Goal: Check status: Check status

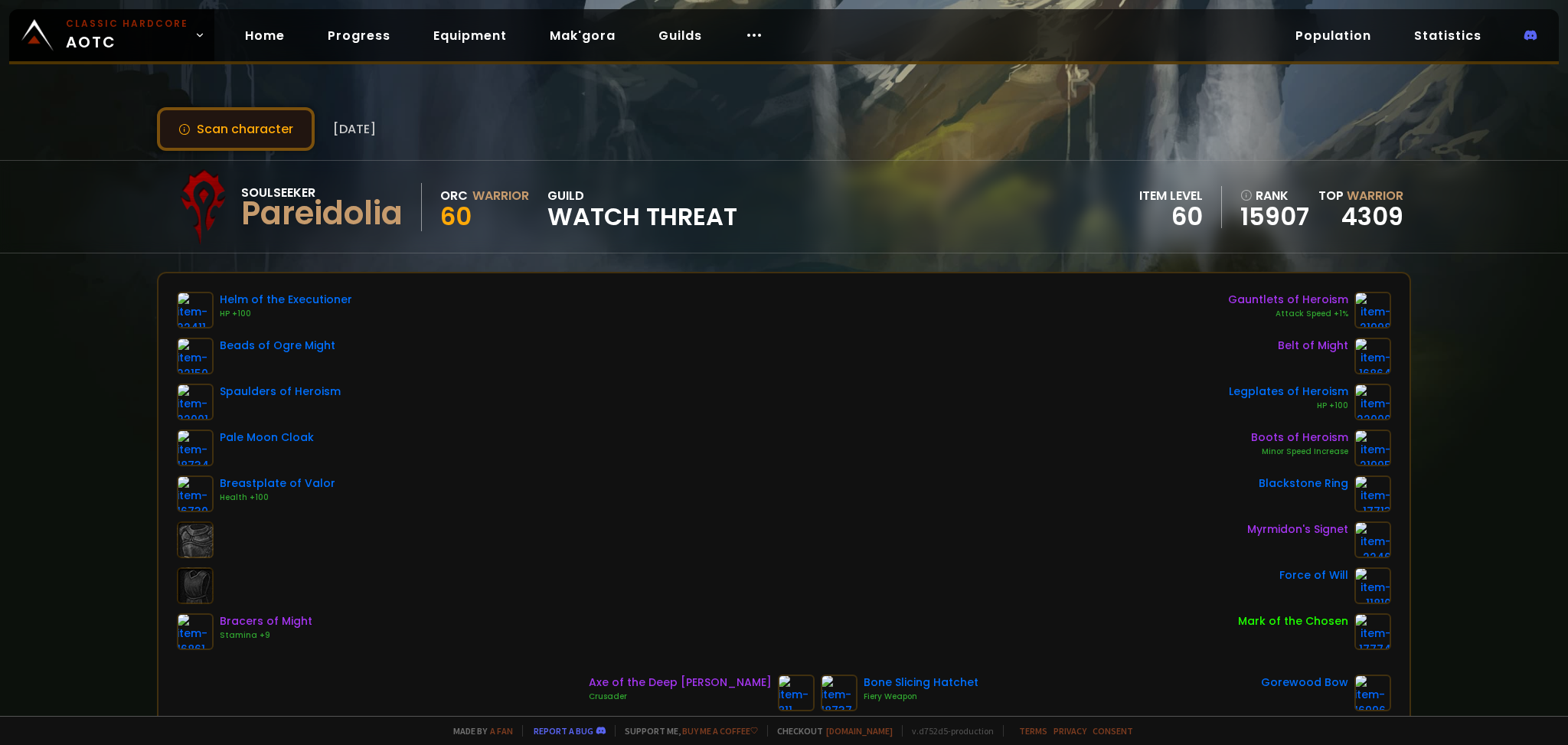
click at [280, 136] on button "Scan character" at bounding box center [235, 129] width 157 height 44
click at [265, 133] on button "Scan character" at bounding box center [235, 129] width 157 height 44
click at [259, 35] on link "Home" at bounding box center [264, 35] width 64 height 31
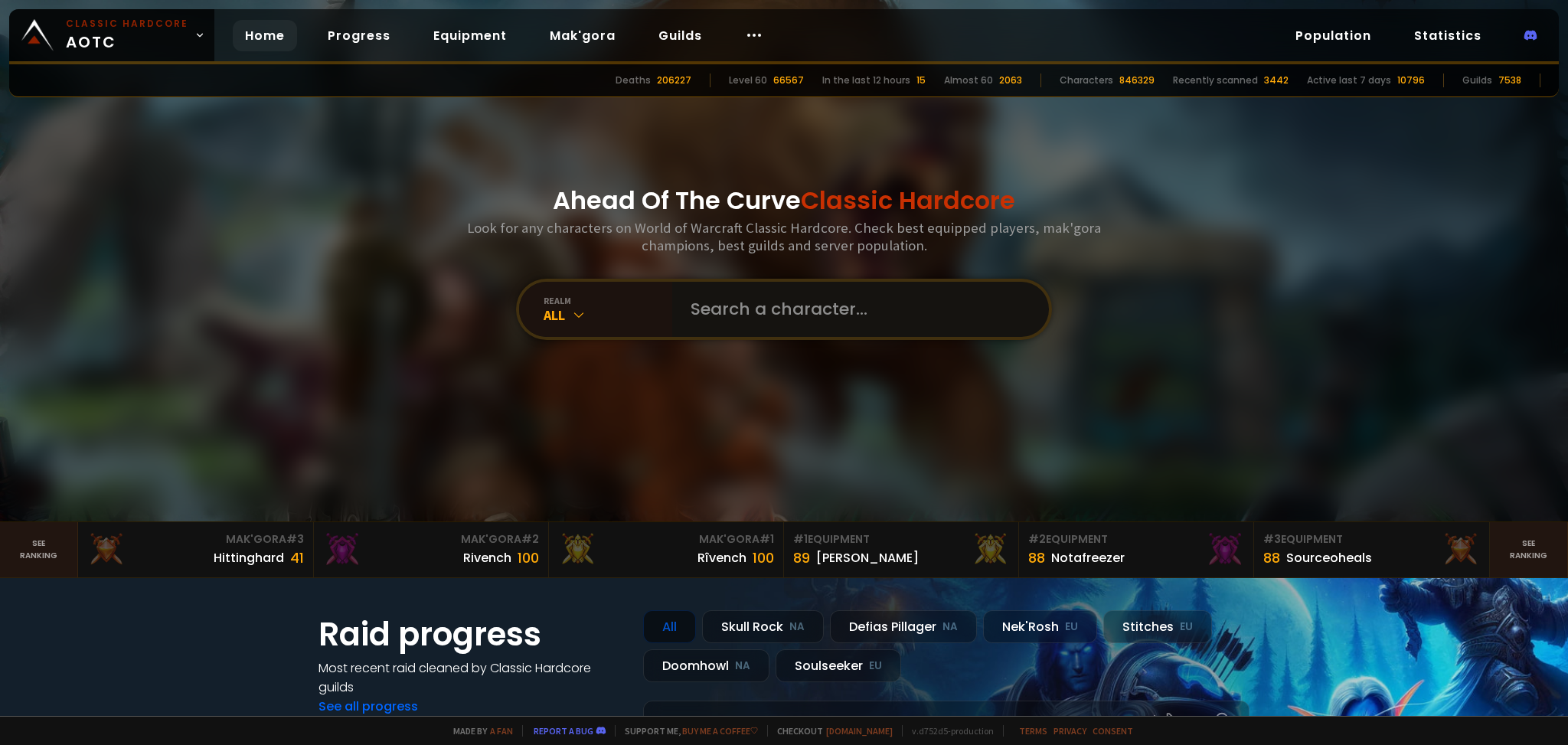
click at [845, 310] on input "text" at bounding box center [856, 309] width 349 height 55
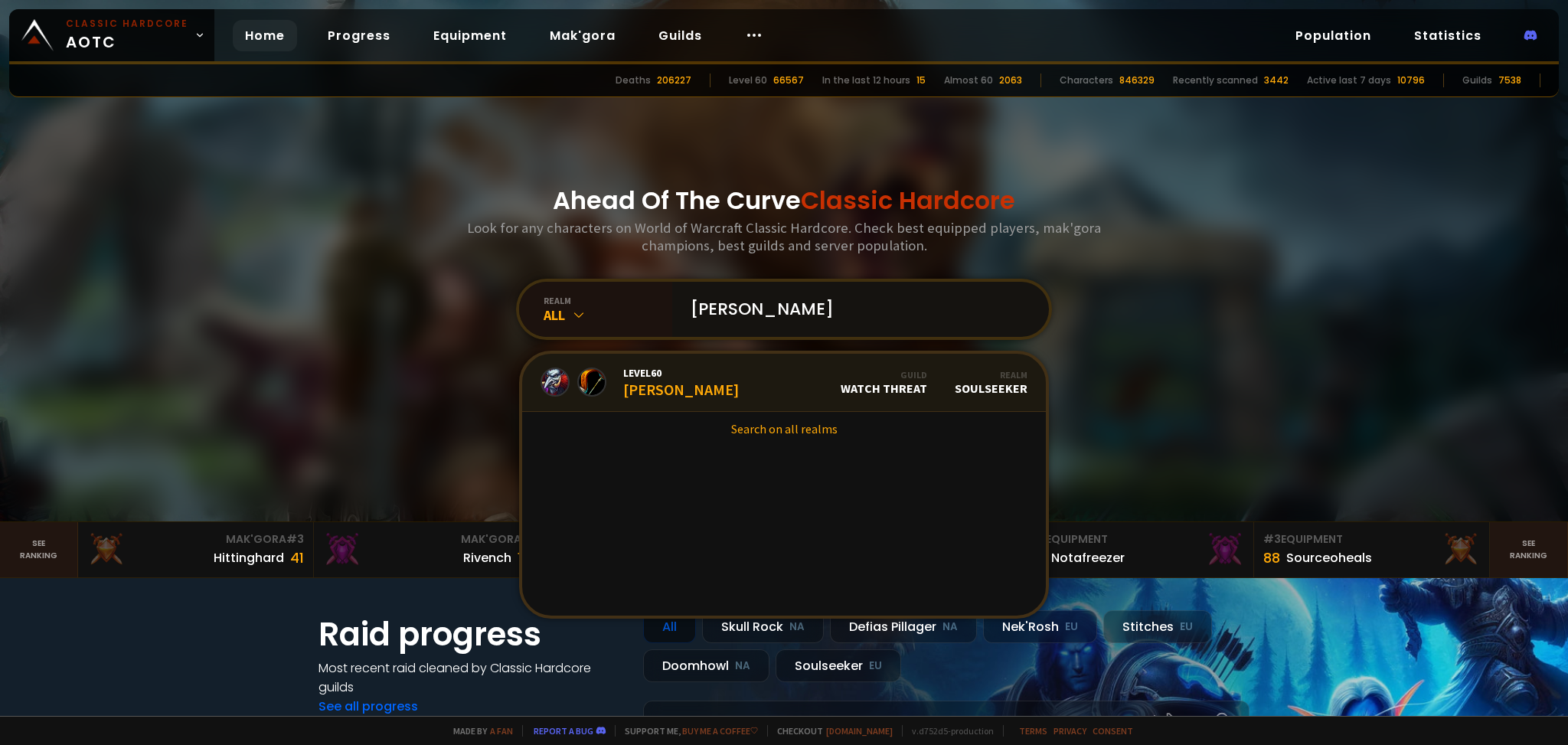
type input "[PERSON_NAME]"
click at [771, 379] on link "Level 60 [PERSON_NAME] Guild Watch Threat Realm Soulseeker" at bounding box center [784, 382] width 524 height 58
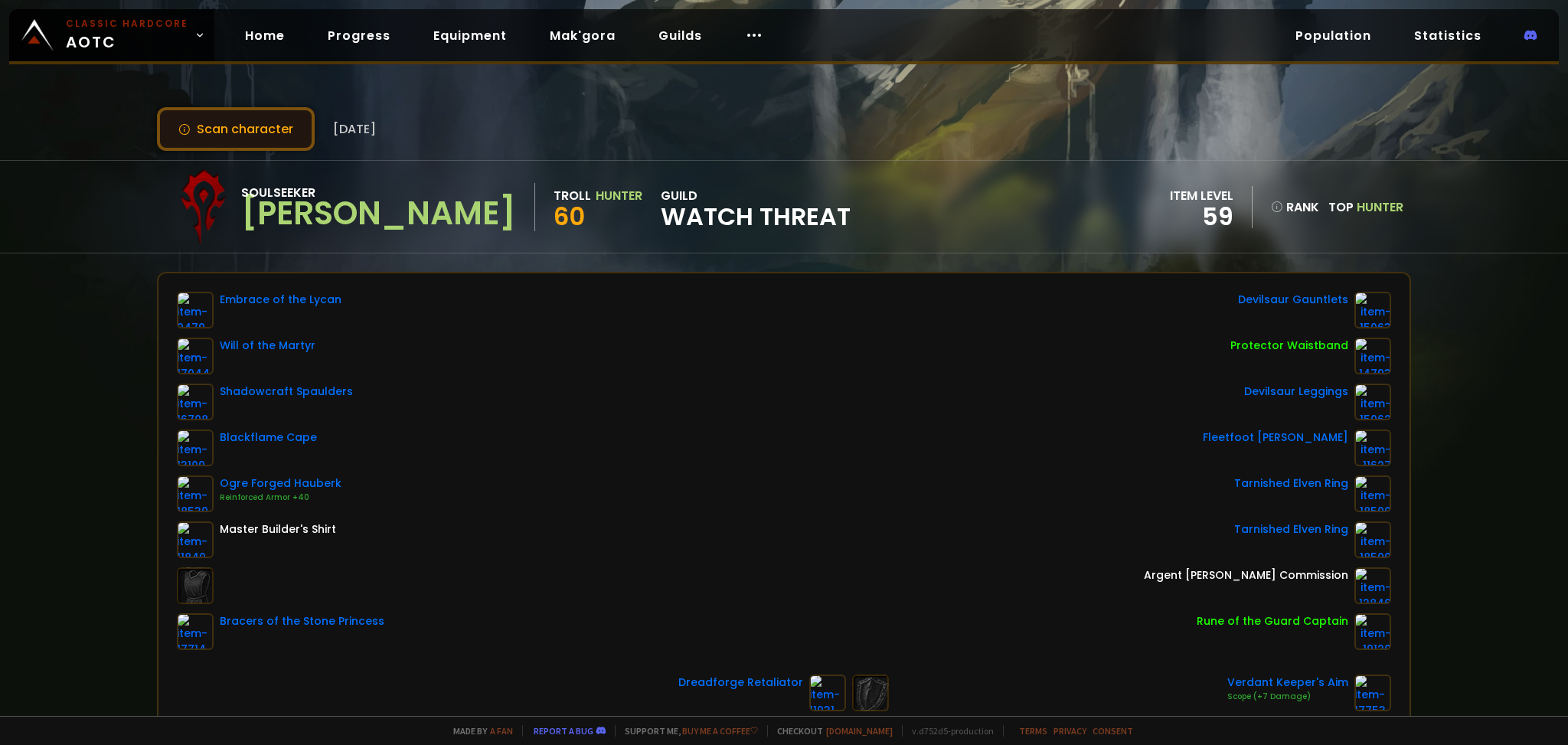
click at [265, 120] on button "Scan character" at bounding box center [235, 129] width 157 height 44
click at [256, 102] on div "Scan character [DATE] Soulseeker [PERSON_NAME] Troll [PERSON_NAME] 60 guild Wat…" at bounding box center [784, 358] width 1568 height 716
click at [256, 128] on button "Scan character" at bounding box center [235, 129] width 157 height 44
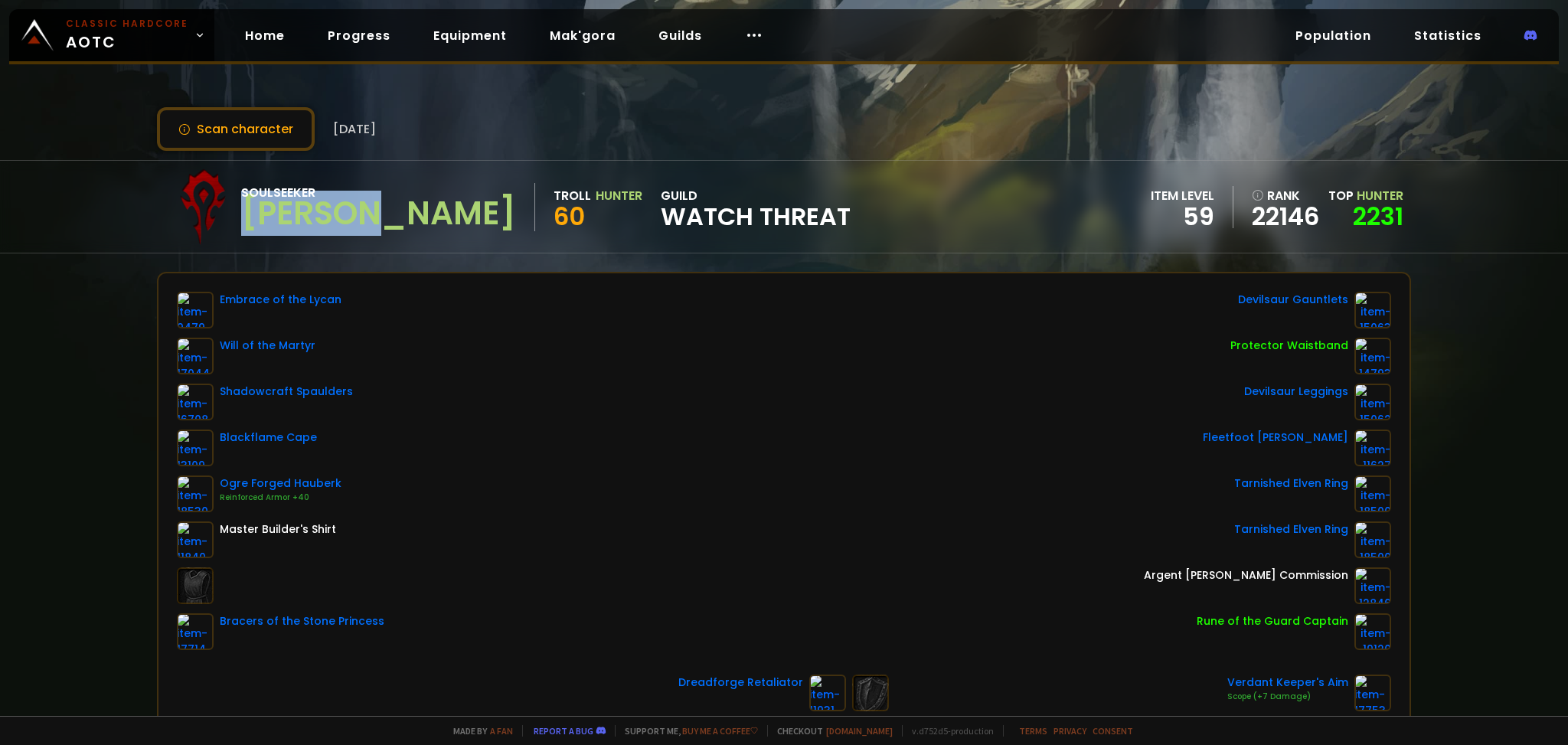
drag, startPoint x: 387, startPoint y: 212, endPoint x: 246, endPoint y: 215, distance: 141.0
click at [246, 215] on div "Soulseeker [PERSON_NAME]" at bounding box center [388, 207] width 294 height 49
